Goal: Find specific page/section: Find specific page/section

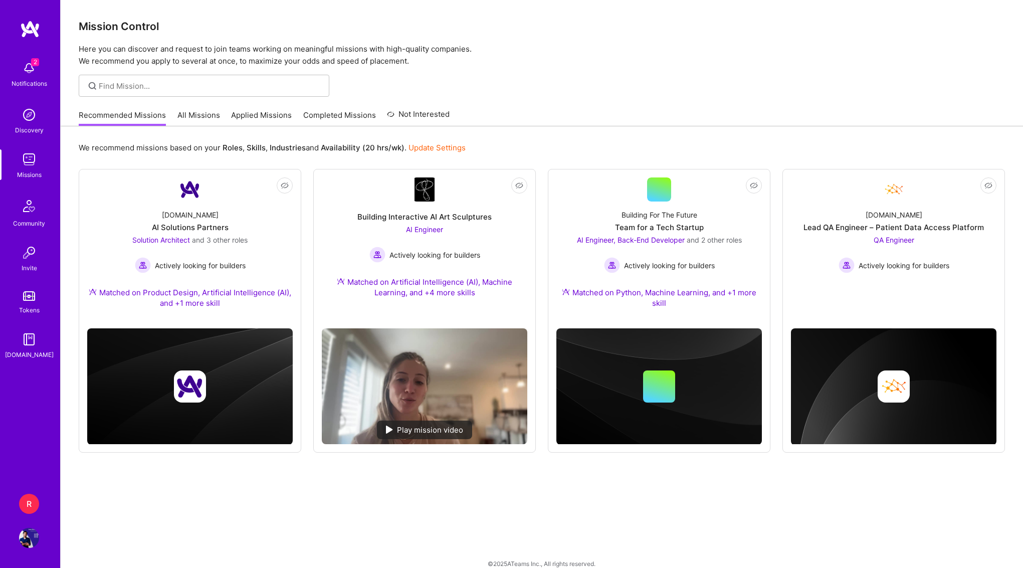
click at [25, 80] on div "Notifications" at bounding box center [30, 83] width 36 height 11
click at [42, 50] on div "2 Notifications Discovery Missions Community Invite Tokens [DOMAIN_NAME]" at bounding box center [30, 250] width 60 height 460
click at [23, 545] on img at bounding box center [29, 538] width 20 height 20
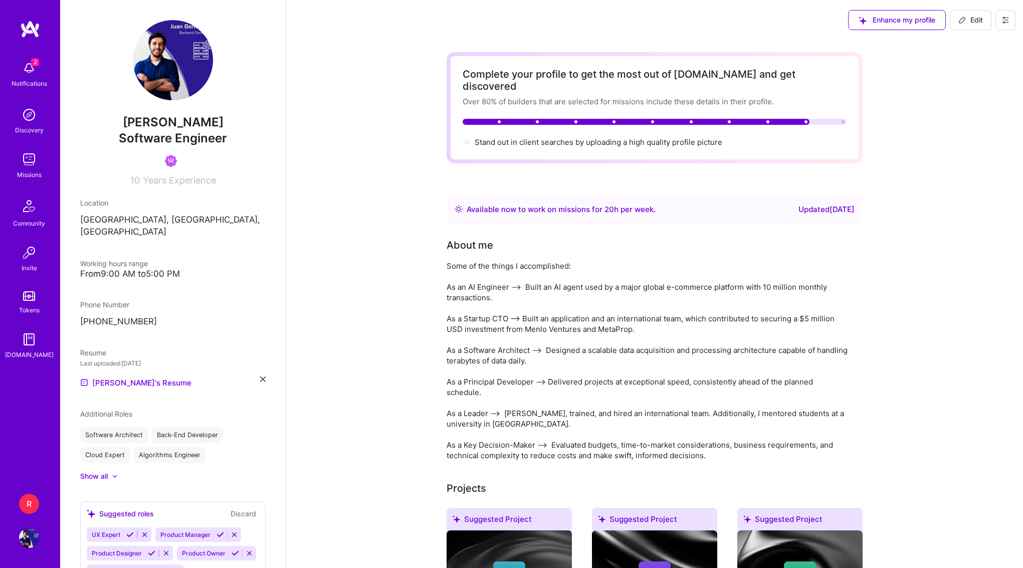
click at [36, 500] on div "R" at bounding box center [29, 504] width 20 height 20
